Goal: Task Accomplishment & Management: Manage account settings

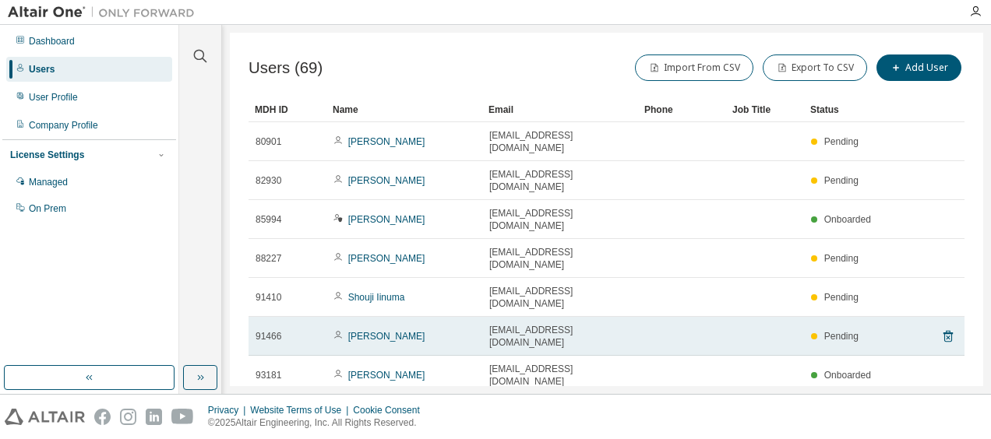
scroll to position [72, 0]
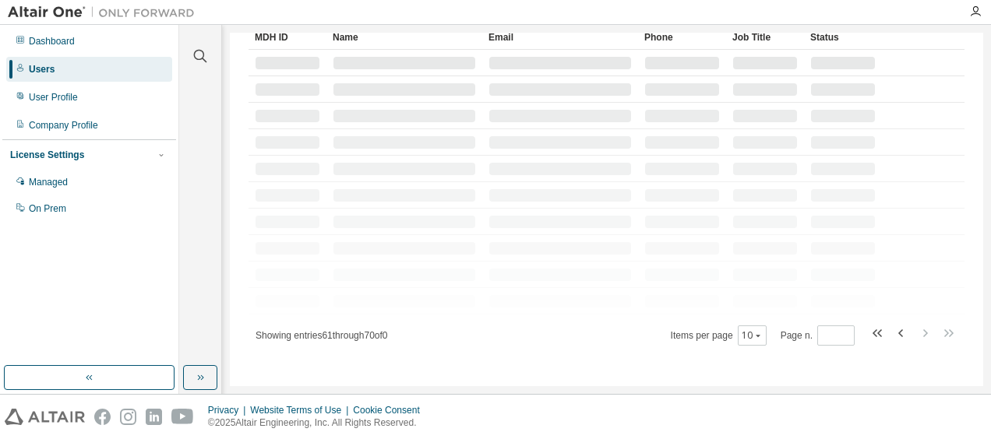
scroll to position [58, 0]
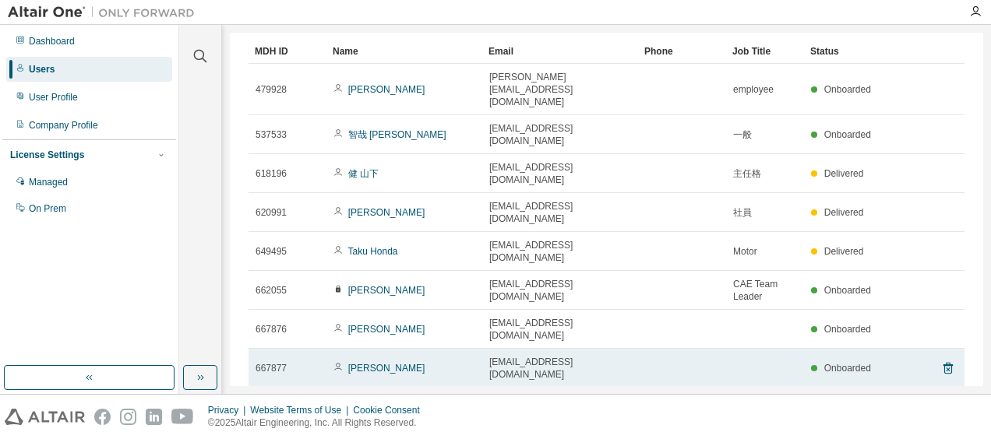
click at [619, 349] on td "[EMAIL_ADDRESS][DOMAIN_NAME]" at bounding box center [560, 368] width 156 height 39
click at [378, 363] on link "[PERSON_NAME]" at bounding box center [386, 368] width 77 height 11
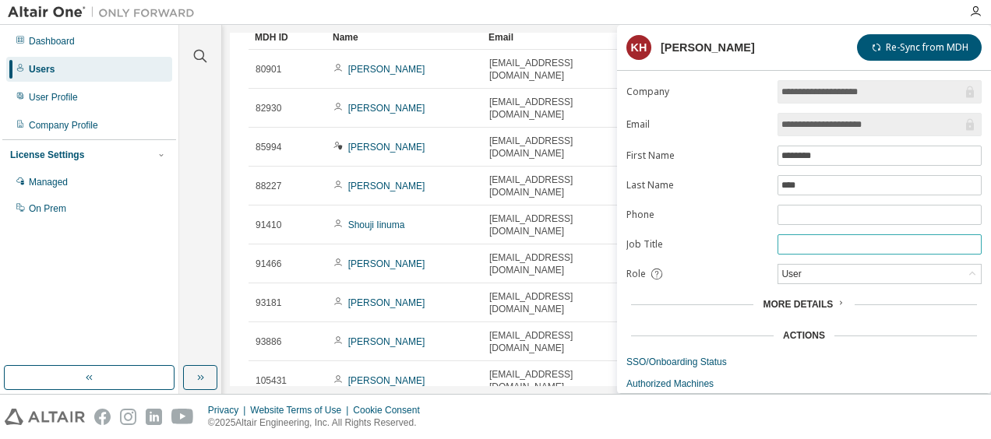
scroll to position [35, 0]
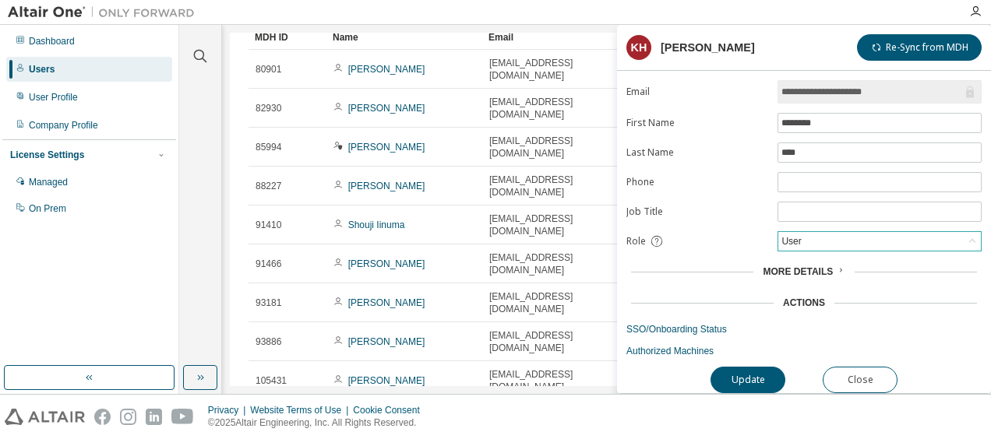
click at [977, 234] on icon at bounding box center [972, 242] width 16 height 16
click at [928, 249] on li "Admin" at bounding box center [878, 258] width 199 height 20
click at [746, 376] on button "Update" at bounding box center [747, 380] width 75 height 26
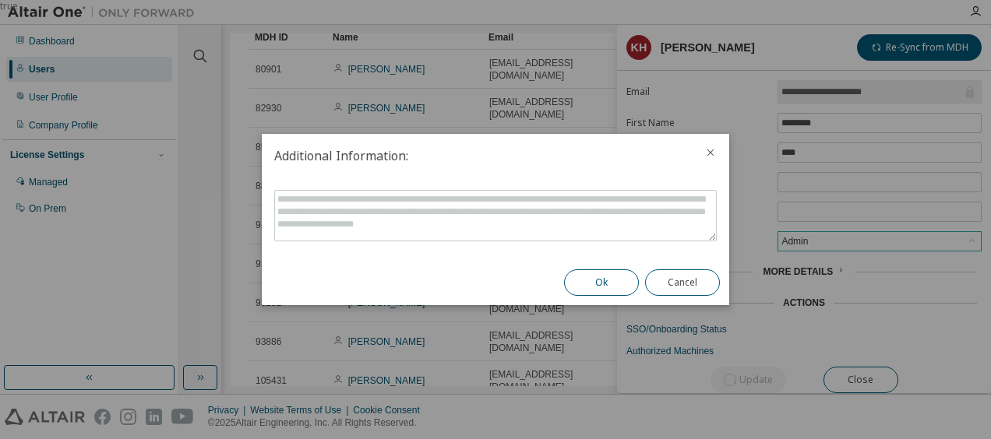
click at [616, 291] on button "Ok" at bounding box center [601, 283] width 75 height 26
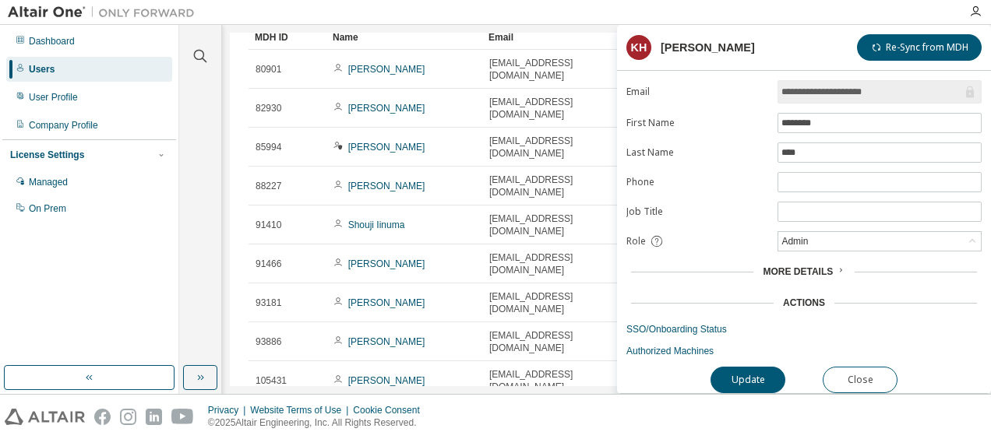
click at [526, 349] on div "Users (69) Import From CSV Export To CSV Add User Clear Load Save Save As Field…" at bounding box center [606, 210] width 753 height 354
click at [869, 367] on button "Close" at bounding box center [860, 380] width 75 height 26
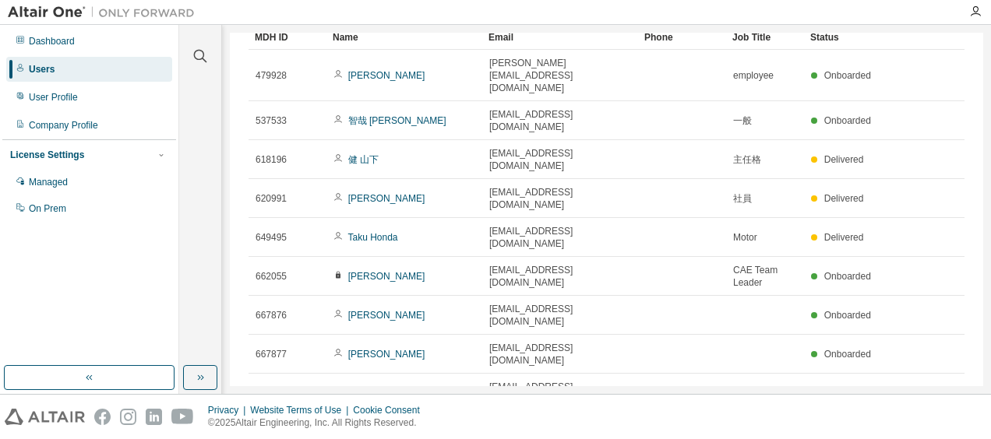
scroll to position [58, 0]
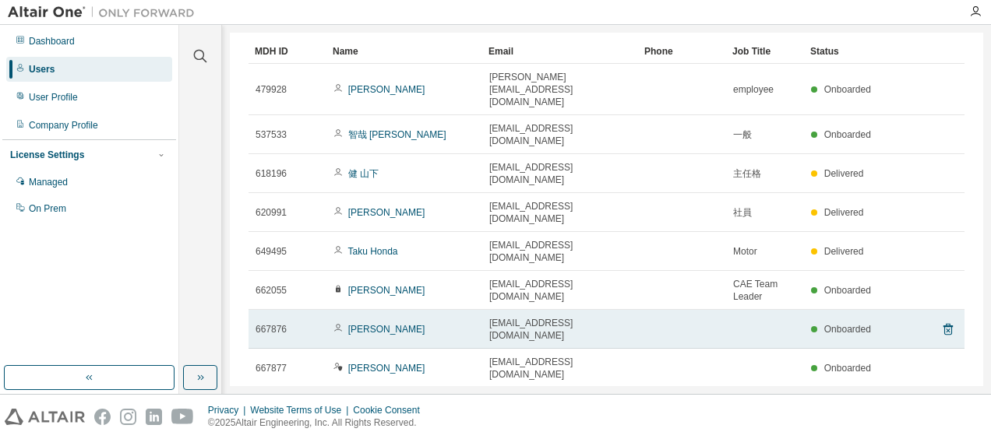
click at [594, 310] on td "[EMAIL_ADDRESS][DOMAIN_NAME]" at bounding box center [560, 329] width 156 height 39
click at [384, 324] on link "[PERSON_NAME]" at bounding box center [386, 329] width 77 height 11
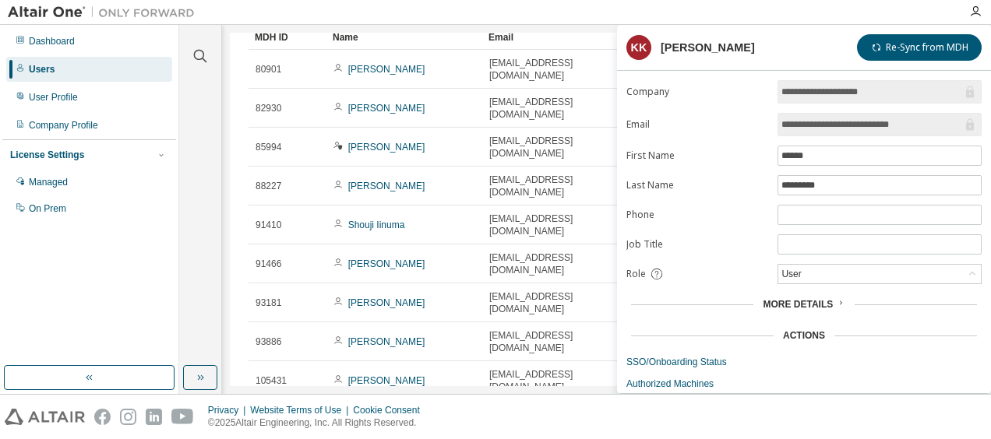
scroll to position [35, 0]
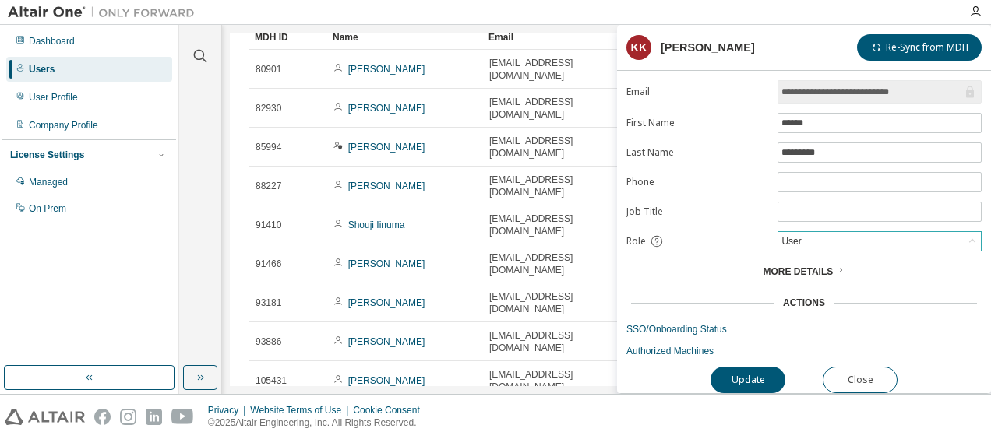
click at [975, 234] on icon at bounding box center [972, 242] width 16 height 16
click at [849, 257] on li "Admin" at bounding box center [878, 258] width 199 height 20
click at [755, 376] on button "Update" at bounding box center [747, 380] width 75 height 26
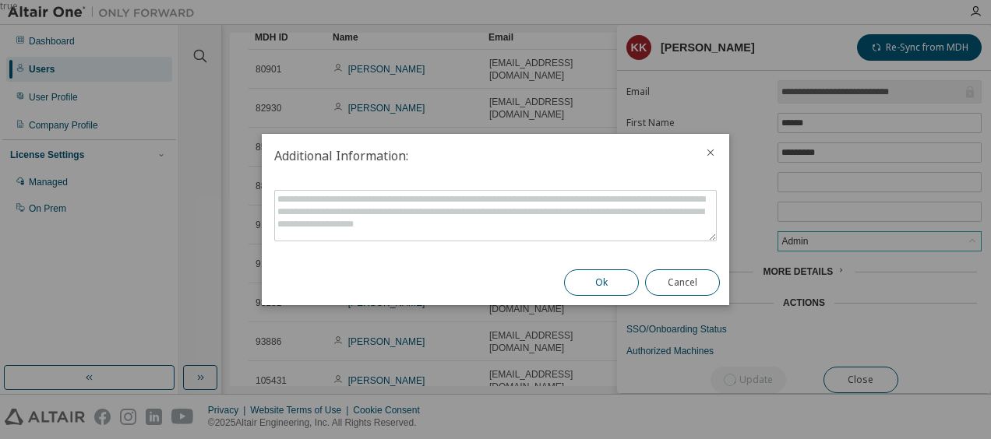
click at [608, 279] on button "Ok" at bounding box center [601, 283] width 75 height 26
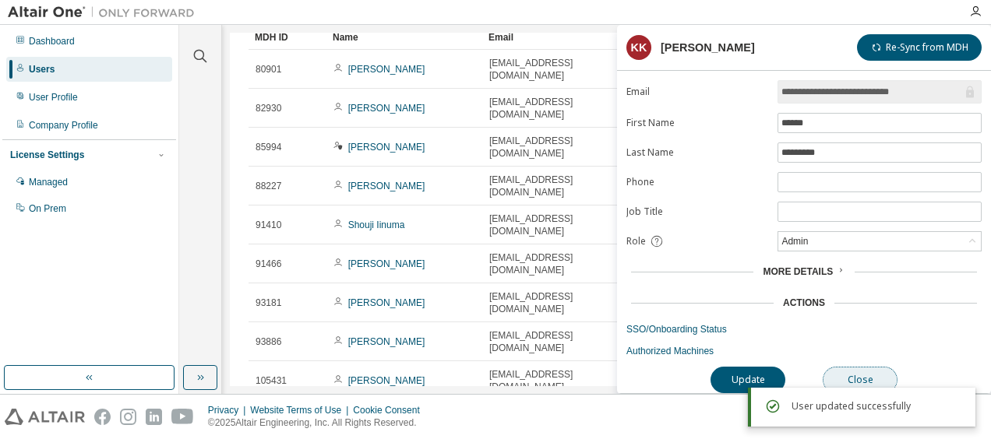
click at [857, 367] on button "Close" at bounding box center [860, 380] width 75 height 26
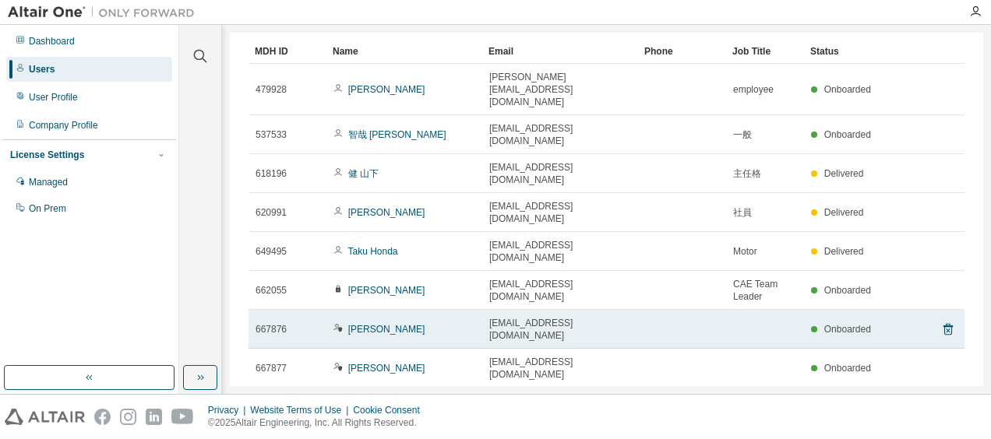
click at [719, 310] on td at bounding box center [682, 329] width 88 height 39
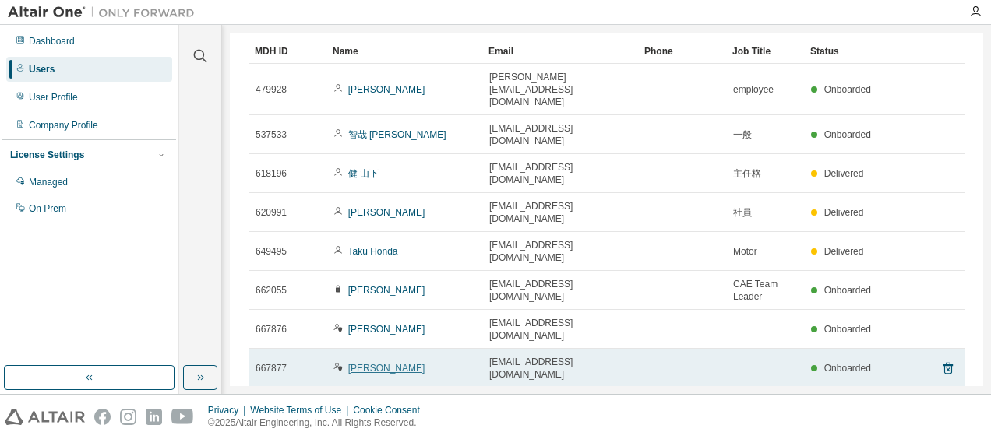
click at [365, 363] on link "[PERSON_NAME]" at bounding box center [386, 368] width 77 height 11
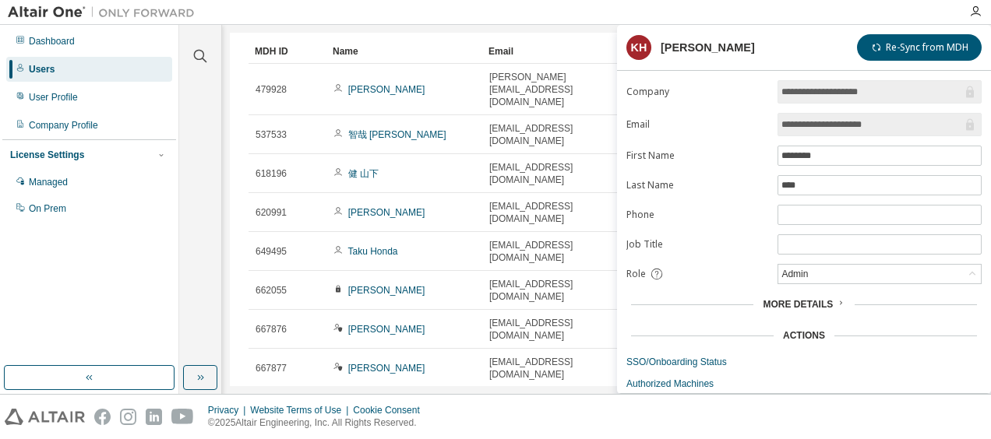
type input "*"
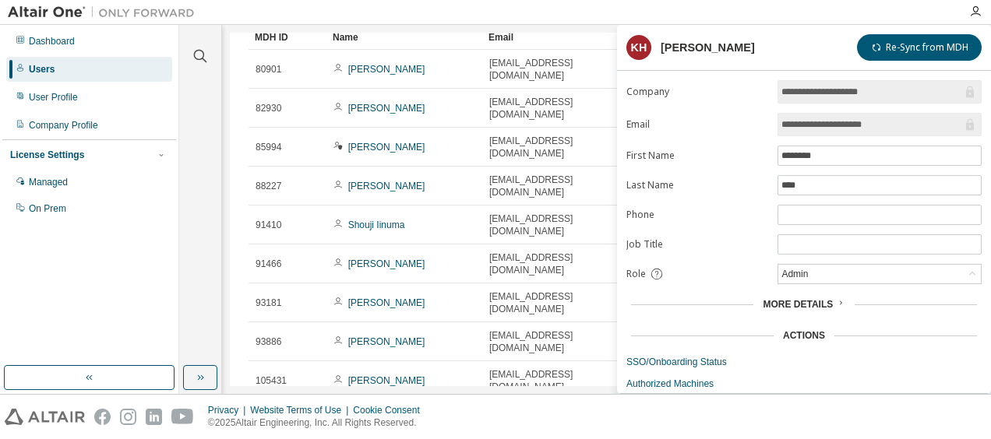
scroll to position [35, 0]
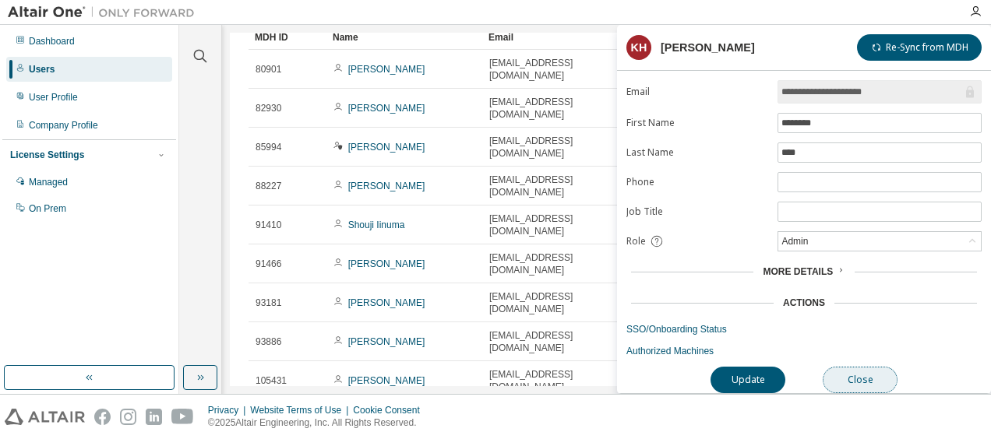
click at [864, 367] on button "Close" at bounding box center [860, 380] width 75 height 26
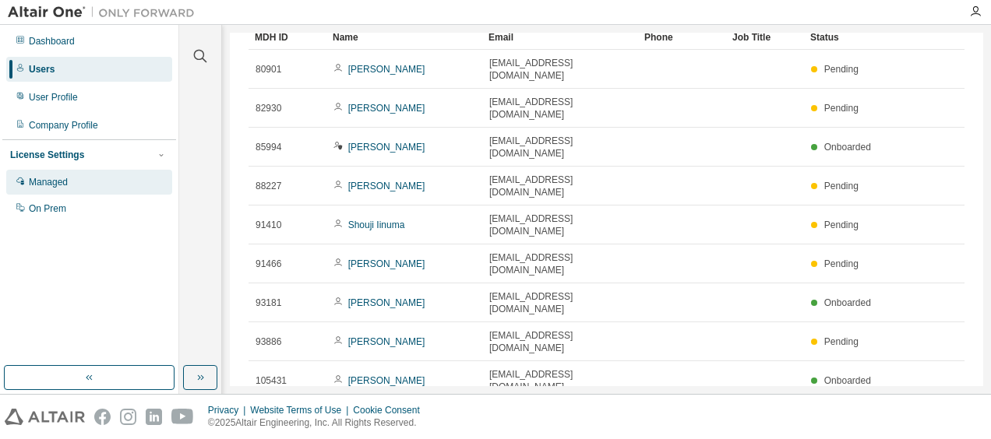
click at [92, 182] on div "Managed" at bounding box center [89, 182] width 166 height 25
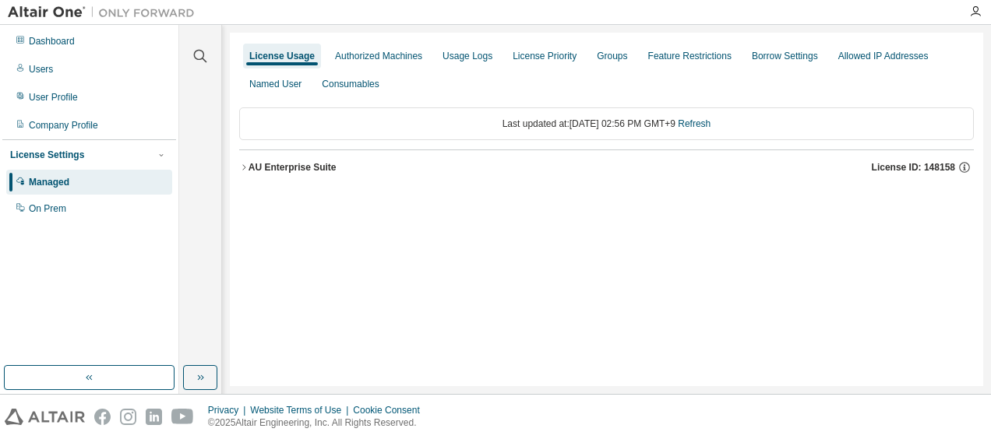
click at [450, 126] on div "Last updated at: [DATE] 02:56 PM GMT+9 Refresh" at bounding box center [606, 124] width 735 height 33
click at [458, 126] on div "Last updated at: [DATE] 02:56 PM GMT+9 Refresh" at bounding box center [606, 124] width 735 height 33
click at [276, 51] on div "License Usage" at bounding box center [281, 56] width 65 height 12
click at [668, 117] on div "Last updated at: [DATE] 02:56 PM GMT+9 Refresh" at bounding box center [606, 124] width 735 height 33
click at [251, 163] on div "AU Enterprise Suite" at bounding box center [293, 167] width 88 height 12
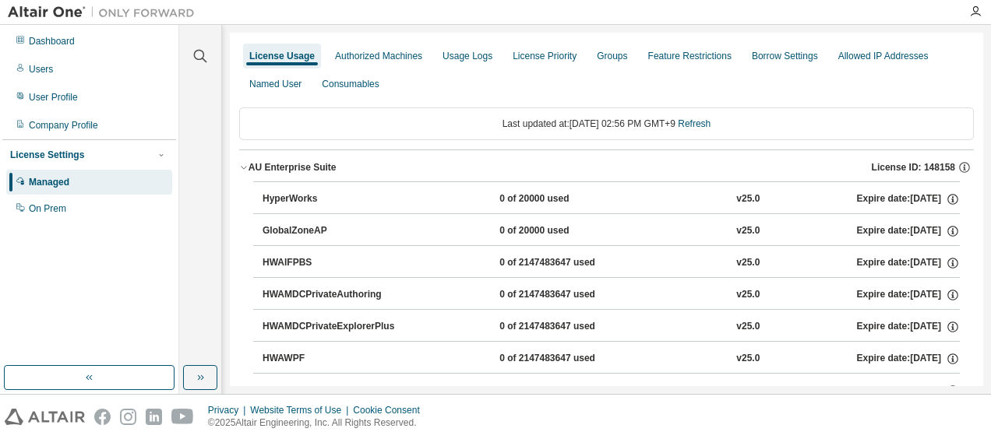
click at [251, 163] on div "AU Enterprise Suite" at bounding box center [293, 167] width 88 height 12
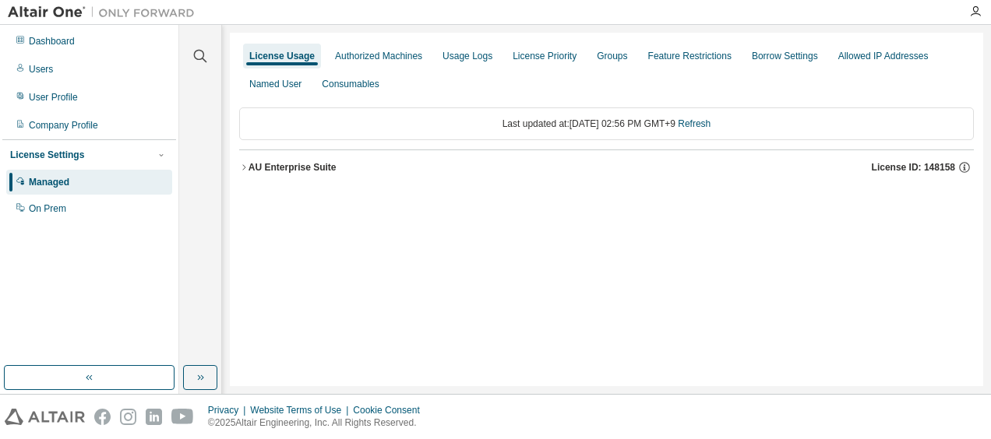
click at [251, 163] on div "AU Enterprise Suite" at bounding box center [293, 167] width 88 height 12
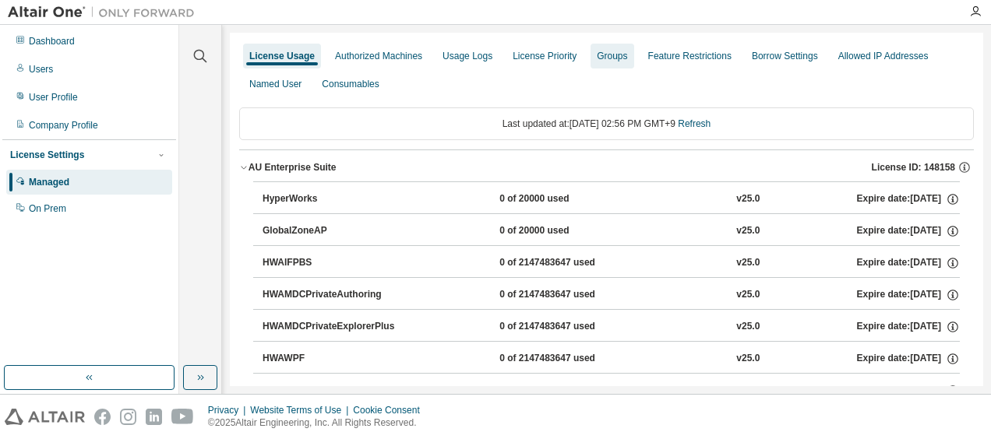
click at [597, 59] on div "Groups" at bounding box center [612, 56] width 30 height 12
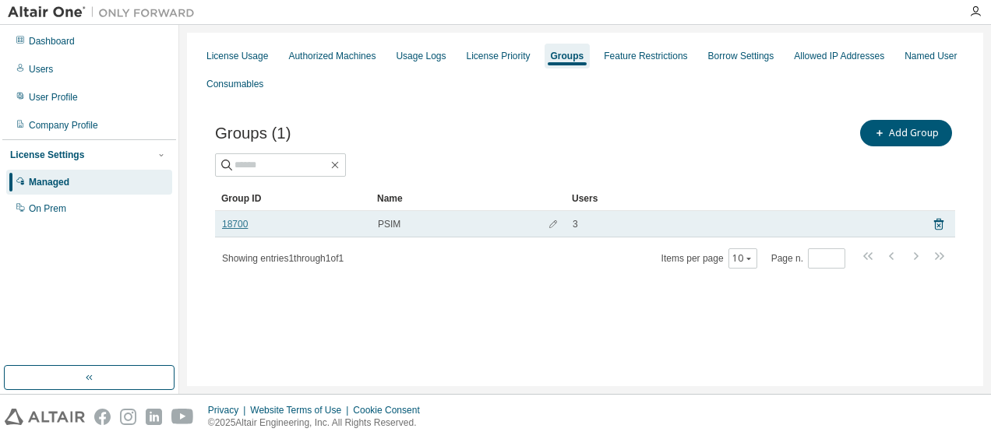
click at [229, 222] on link "18700" at bounding box center [235, 224] width 26 height 12
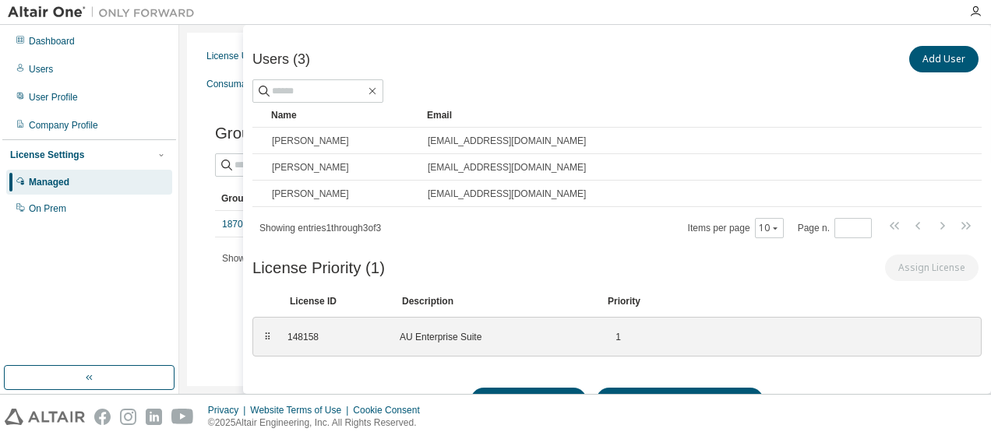
click at [201, 301] on div "Groups (1) Add Group Clear Load Save Save As Field Operator Value Select filter…" at bounding box center [584, 204] width 777 height 212
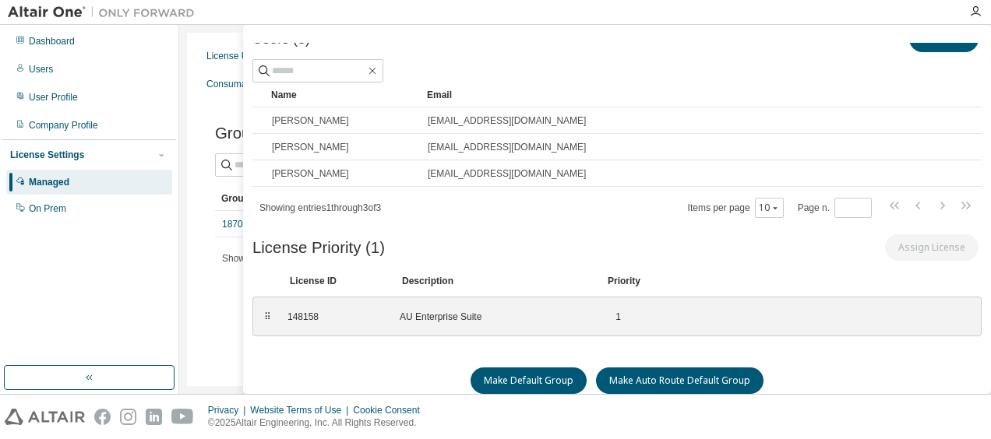
scroll to position [30, 0]
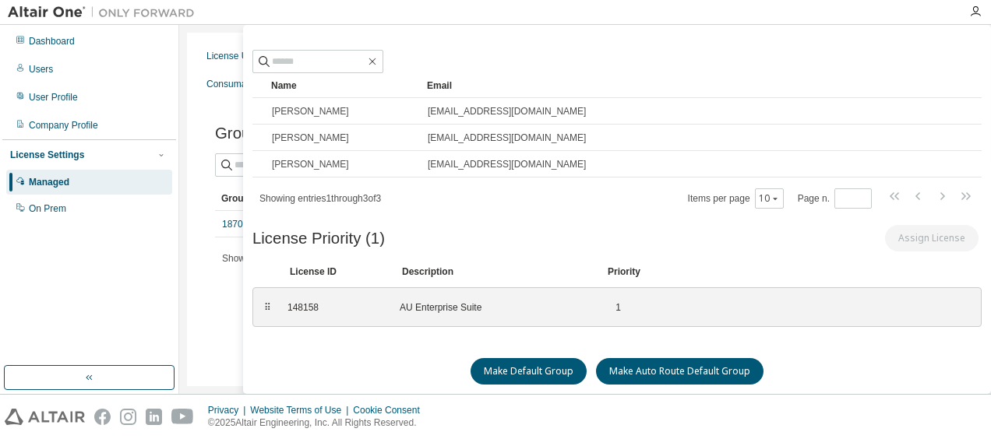
click at [233, 330] on div "License Usage Authorized Machines Usage Logs License Priority Groups Feature Re…" at bounding box center [585, 210] width 796 height 354
click at [816, 254] on div "License Priority (1) Assign License" at bounding box center [616, 240] width 729 height 37
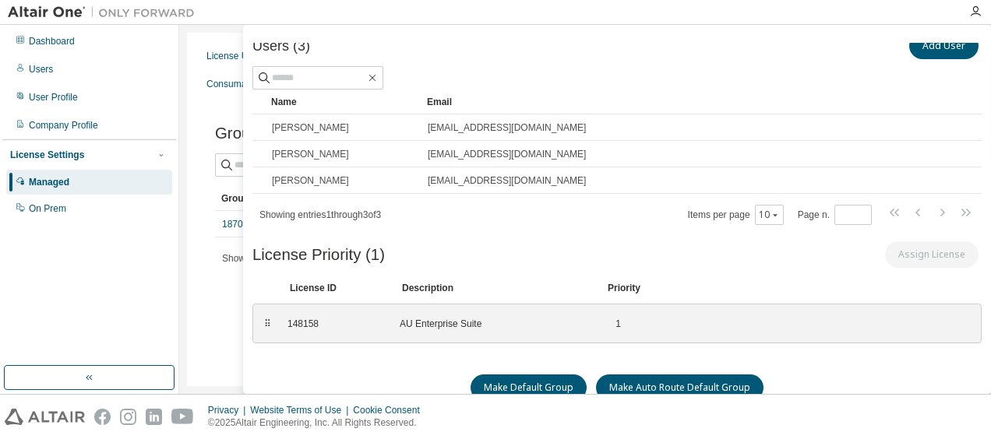
scroll to position [0, 0]
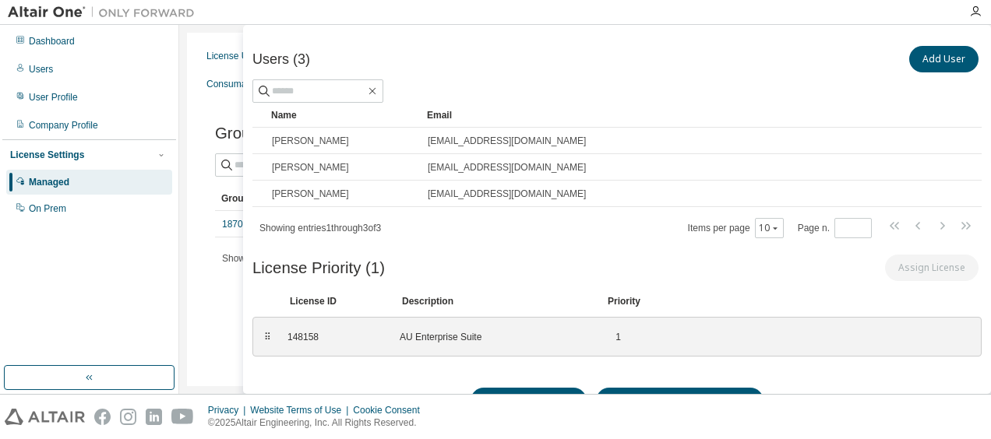
click at [217, 195] on th "Group ID" at bounding box center [293, 198] width 156 height 25
click at [203, 192] on div "Groups (0) Add Group Clear Load Save Save As Field Operator Value Select filter…" at bounding box center [584, 323] width 777 height 450
click at [62, 178] on div "Managed" at bounding box center [49, 182] width 41 height 12
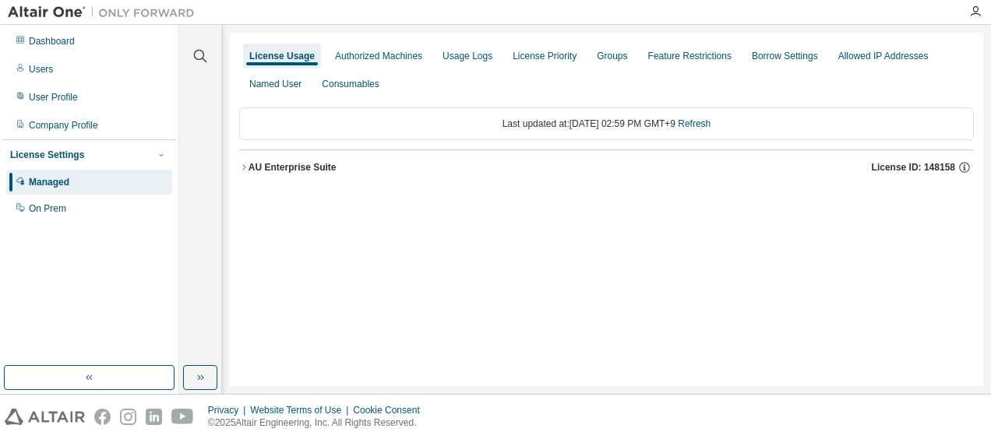
click at [282, 59] on div "License Usage" at bounding box center [281, 56] width 65 height 12
click at [597, 53] on div "Groups" at bounding box center [612, 56] width 30 height 12
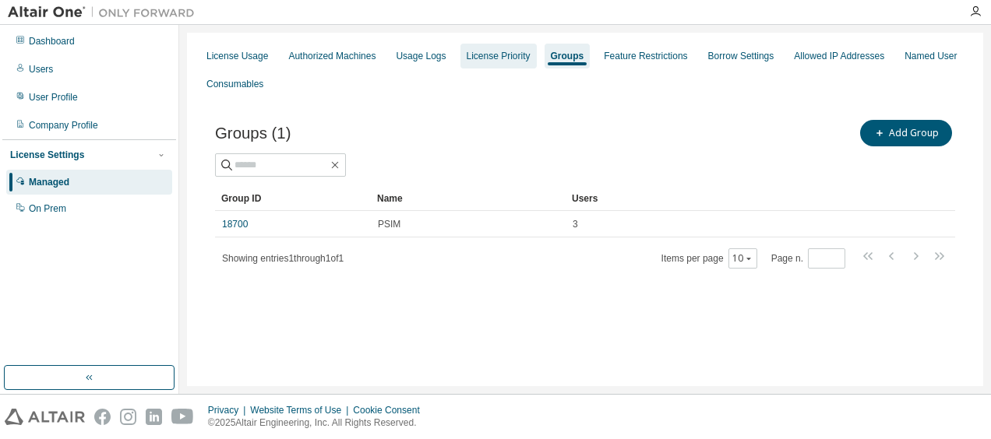
click at [506, 53] on div "License Priority" at bounding box center [499, 56] width 64 height 12
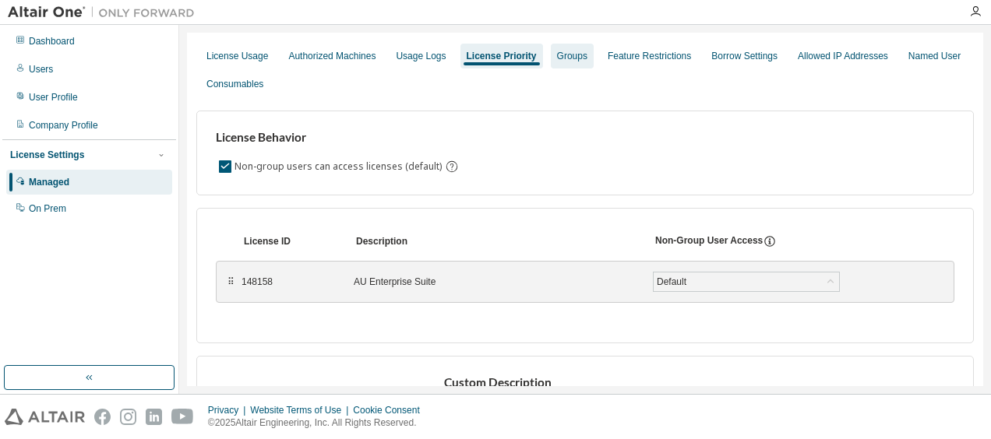
click at [560, 56] on div "Groups" at bounding box center [572, 56] width 30 height 12
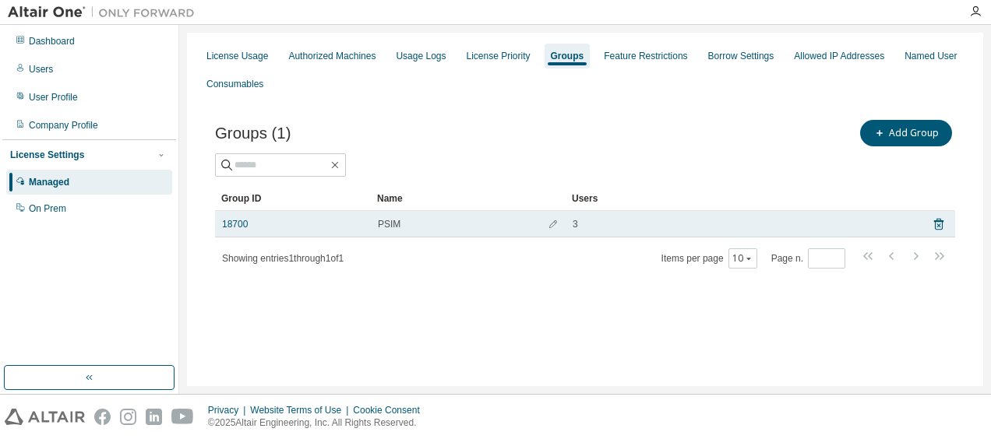
click at [425, 223] on div "PSIM" at bounding box center [468, 224] width 181 height 12
click at [410, 223] on div "PSIM" at bounding box center [468, 224] width 181 height 12
click at [248, 224] on div "18700" at bounding box center [293, 224] width 142 height 12
click at [246, 224] on link "18700" at bounding box center [235, 224] width 26 height 12
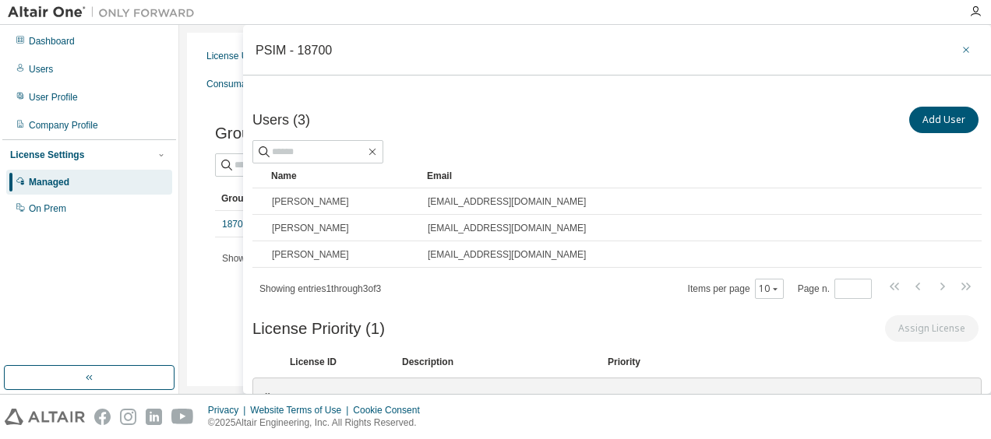
click at [962, 50] on icon "button" at bounding box center [966, 50] width 11 height 12
